Goal: Information Seeking & Learning: Learn about a topic

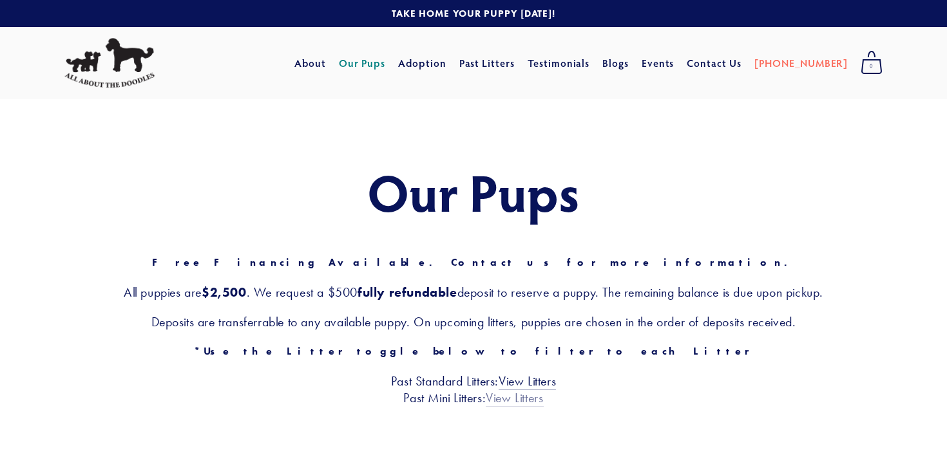
click at [499, 401] on link "View Litters" at bounding box center [514, 398] width 57 height 17
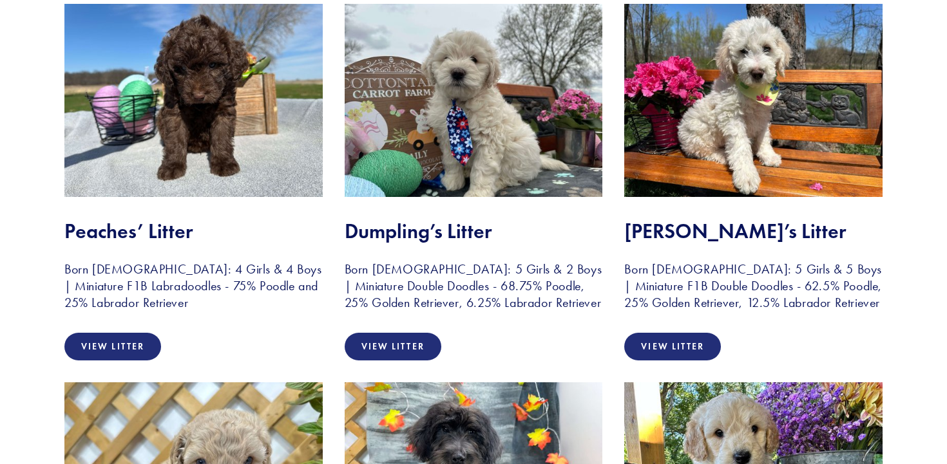
scroll to position [299, 0]
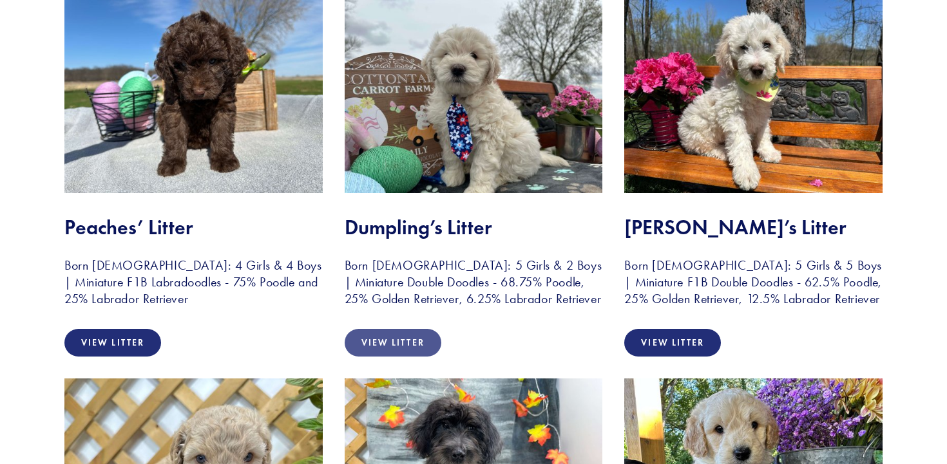
click at [390, 357] on link "View Litter" at bounding box center [393, 343] width 97 height 28
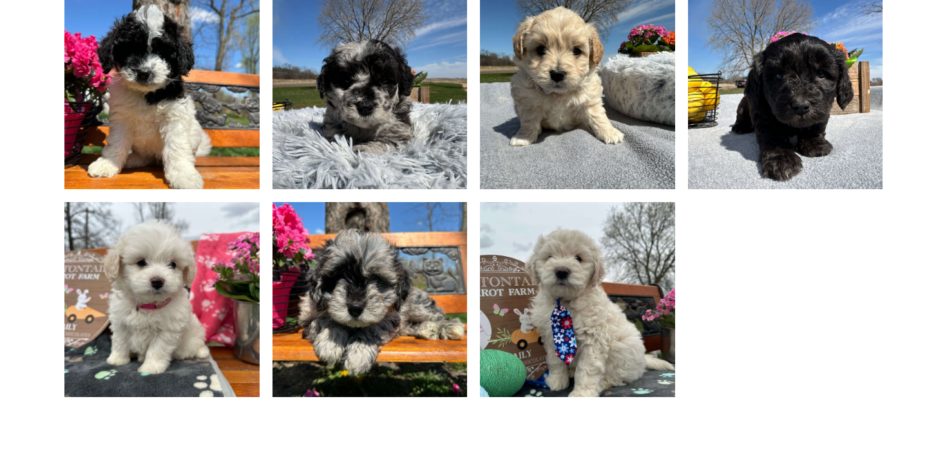
scroll to position [891, 0]
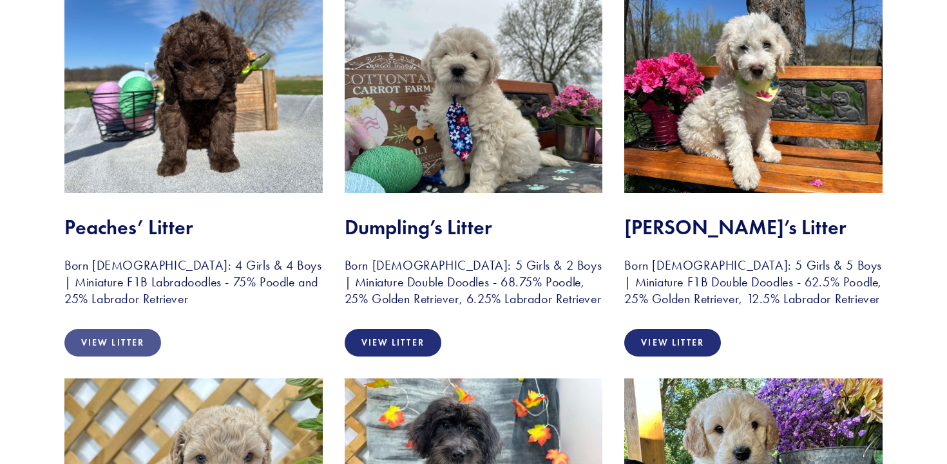
click at [108, 345] on link "View Litter" at bounding box center [112, 343] width 97 height 28
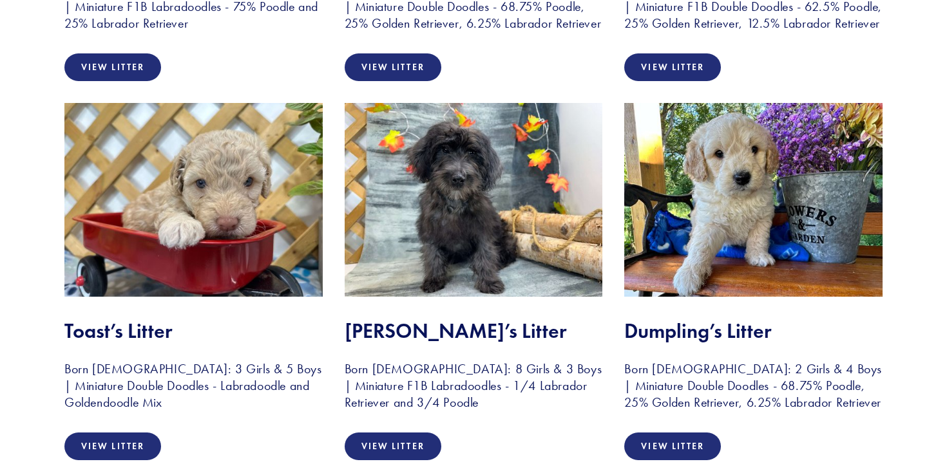
scroll to position [591, 0]
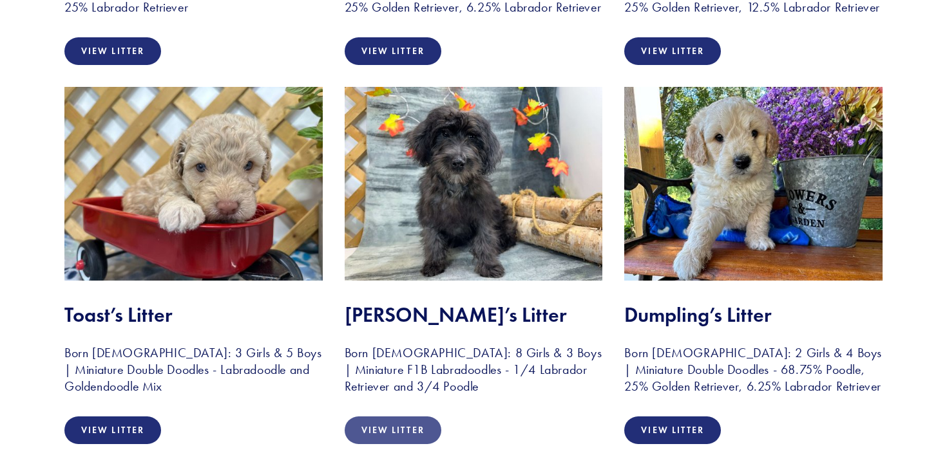
click at [385, 444] on link "View Litter" at bounding box center [393, 431] width 97 height 28
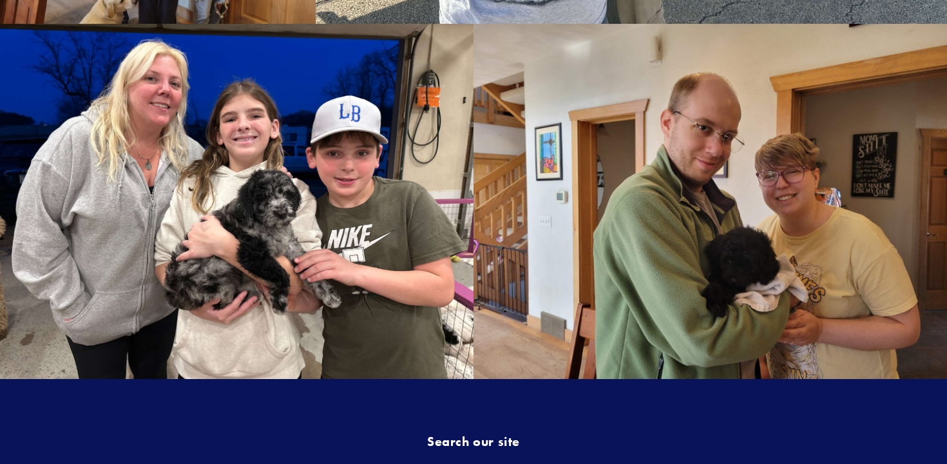
scroll to position [2523, 0]
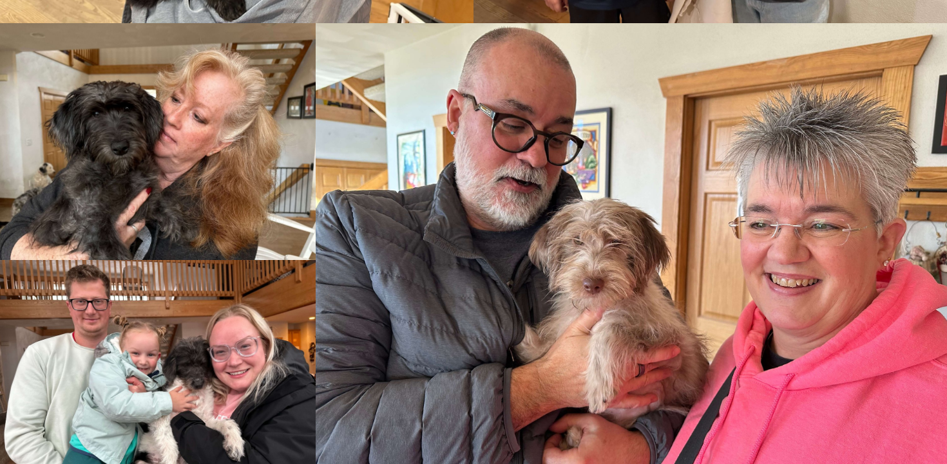
scroll to position [3093, 0]
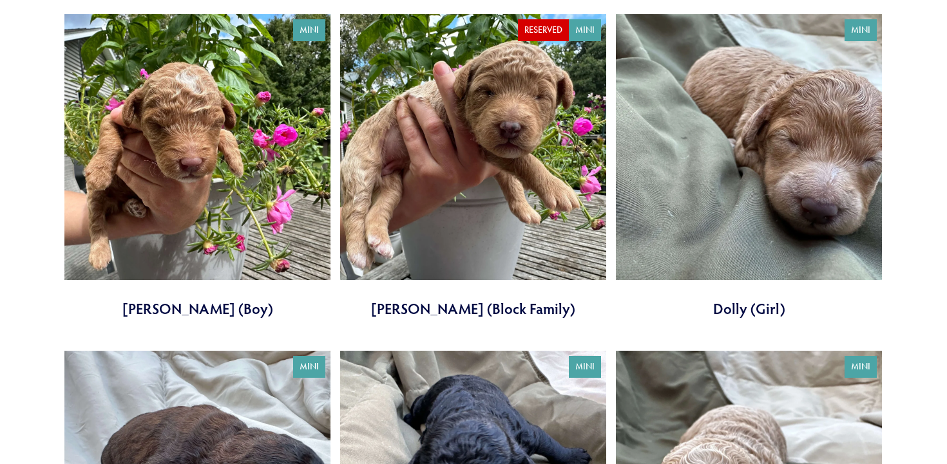
scroll to position [1833, 0]
